Goal: Navigation & Orientation: Go to known website

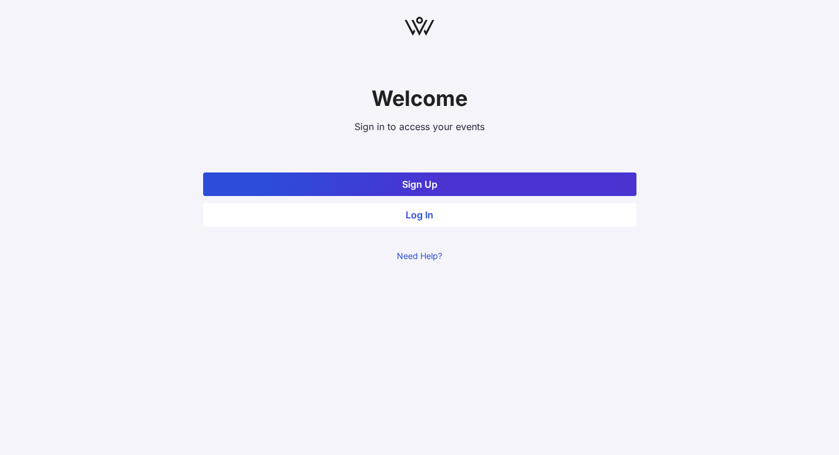
drag, startPoint x: 398, startPoint y: 190, endPoint x: 394, endPoint y: 241, distance: 51.4
click at [394, 241] on div "Welcome Sign in to access your events Sign Up Log In Need Help?" at bounding box center [419, 135] width 433 height 252
click at [389, 212] on button "Log In" at bounding box center [419, 215] width 433 height 24
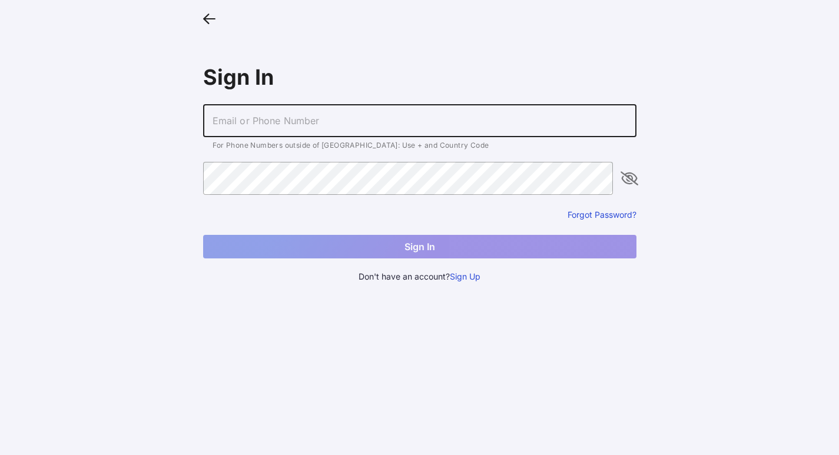
click at [365, 127] on input "text" at bounding box center [419, 120] width 433 height 33
type input "[EMAIL_ADDRESS][DOMAIN_NAME]"
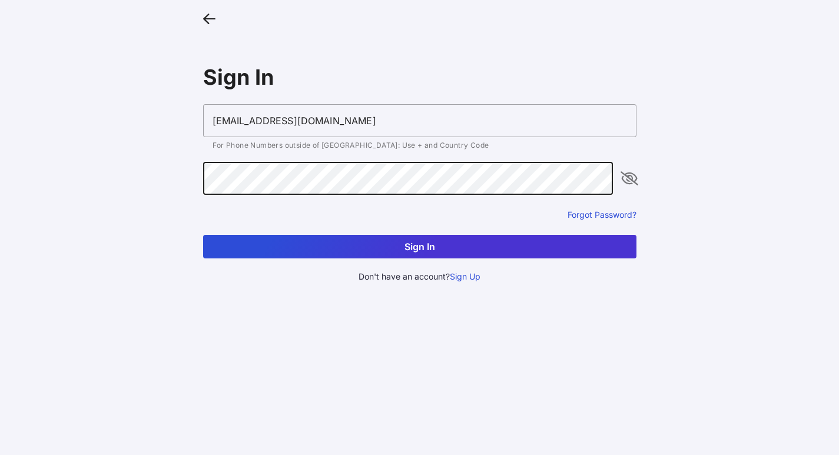
click at [203, 235] on button "Sign In" at bounding box center [419, 247] width 433 height 24
click at [152, 171] on main "Sign In [EMAIL_ADDRESS][DOMAIN_NAME] Email/Phone Number or password is not vali…" at bounding box center [419, 227] width 839 height 455
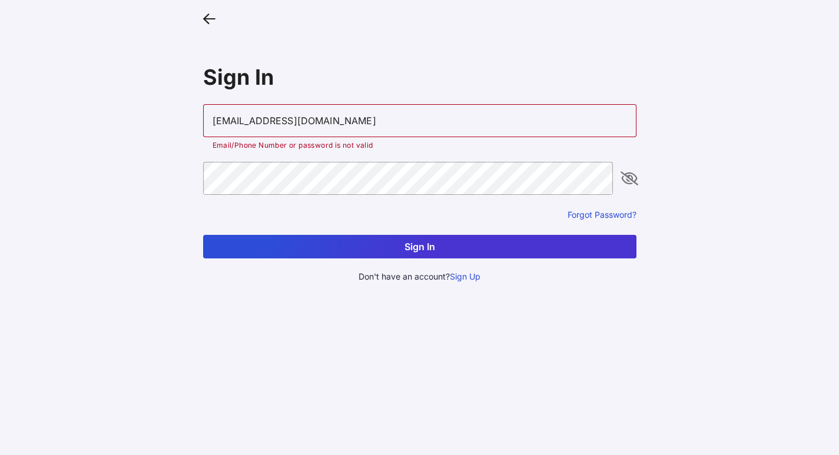
click at [626, 177] on icon "appended action" at bounding box center [629, 178] width 14 height 14
click at [409, 241] on button "Sign In" at bounding box center [419, 247] width 433 height 24
